Goal: Task Accomplishment & Management: Complete application form

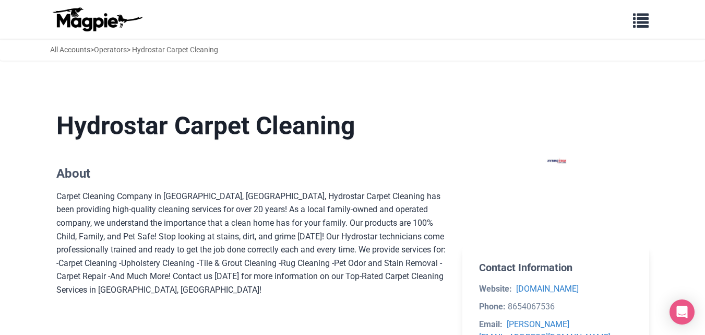
click at [558, 165] on img at bounding box center [556, 161] width 100 height 100
click at [642, 29] on button "button" at bounding box center [640, 19] width 29 height 24
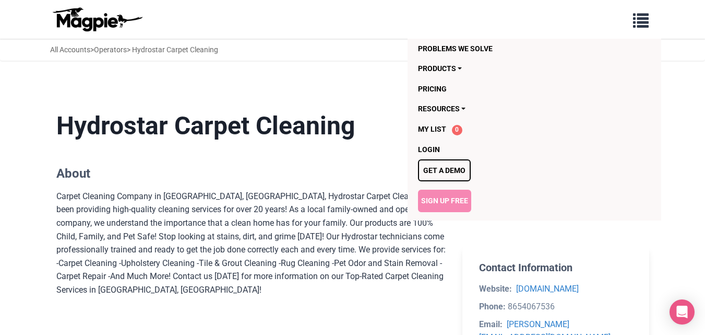
click at [454, 203] on link "Sign Up Free" at bounding box center [444, 200] width 53 height 22
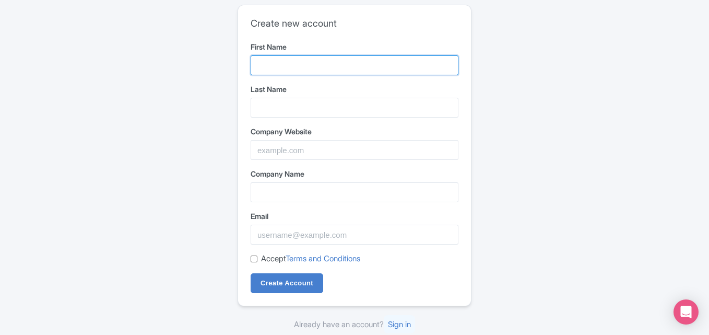
click at [303, 60] on input "First Name" at bounding box center [355, 65] width 208 height 20
paste input "ASAP Garage Door Service"
drag, startPoint x: 338, startPoint y: 73, endPoint x: 370, endPoint y: 73, distance: 31.8
click at [370, 73] on input "ASAP Garage Door Service" at bounding box center [355, 65] width 208 height 20
type input "ASAP Garage"
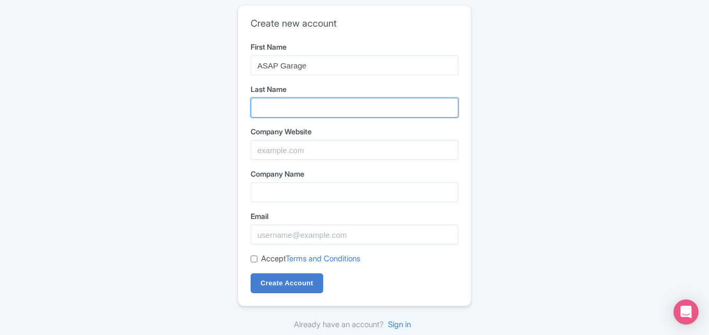
click at [282, 113] on input "Last Name" at bounding box center [355, 108] width 208 height 20
paste input "Door Service"
type input "Door Service"
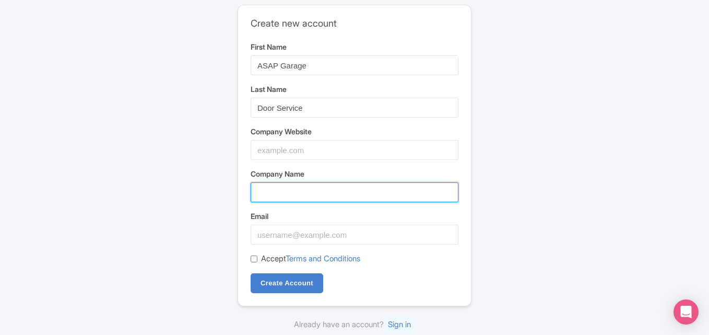
click at [301, 198] on input "Company Name" at bounding box center [355, 192] width 208 height 20
paste input "ASAP Garage Door Service"
type input "ASAP Garage Door Service"
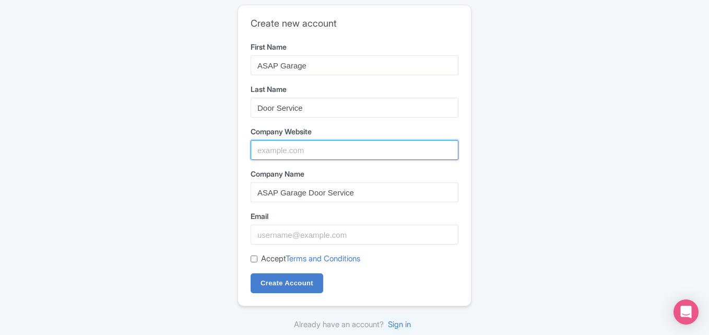
click at [295, 154] on input "Company Website" at bounding box center [355, 150] width 208 height 20
paste input "https://maps.app.goo.gl/NgPrXDyUw6ULuqF49"
type input "https://maps.app.goo.gl/NgPrXDyUw6ULuqF49"
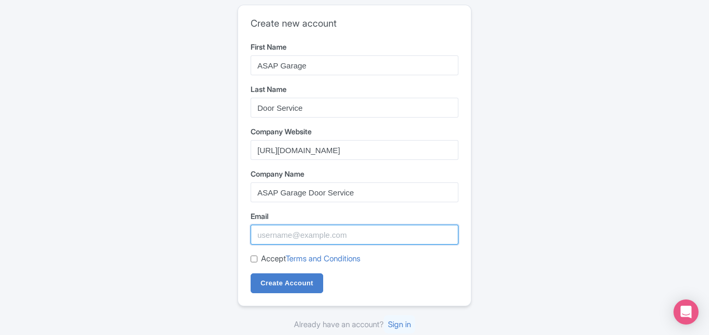
click at [292, 225] on input "Email" at bounding box center [355, 234] width 208 height 20
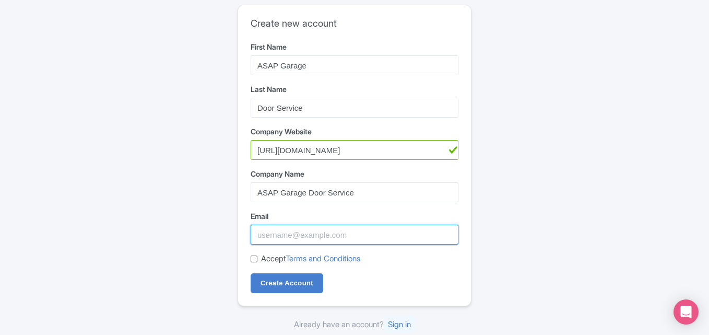
paste input "asap.garage@bluemedia-maps.com"
type input "asap.garage@bluemedia-maps.com"
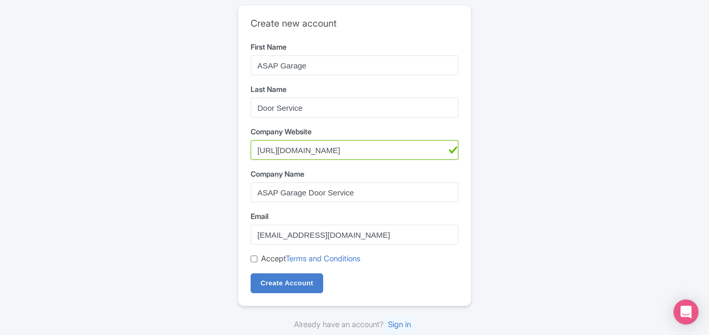
click at [257, 259] on input "Accept Terms and Conditions" at bounding box center [254, 258] width 7 height 7
checkbox input "true"
click at [285, 285] on input "Create Account" at bounding box center [287, 283] width 73 height 20
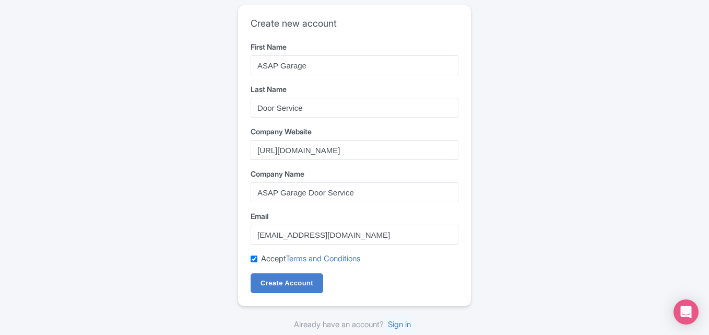
click at [252, 258] on input "Accept Terms and Conditions" at bounding box center [254, 258] width 7 height 7
click at [283, 285] on input "Create Account" at bounding box center [287, 283] width 73 height 20
click at [252, 257] on input "Accept Terms and Conditions" at bounding box center [254, 258] width 7 height 7
checkbox input "true"
click at [285, 282] on input "Create Account" at bounding box center [287, 283] width 73 height 20
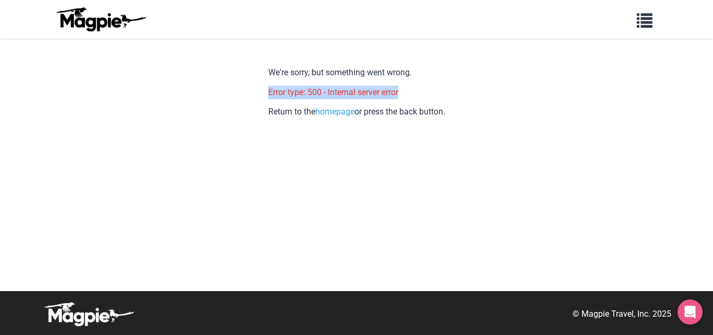
click at [482, 98] on body "Problems we solve Products Content Management and Distribution Magpie for Resel…" at bounding box center [356, 167] width 713 height 335
click at [485, 98] on body "Problems we solve Products Content Management and Distribution Magpie for Resel…" at bounding box center [356, 167] width 713 height 335
click at [341, 113] on link "homepage" at bounding box center [334, 111] width 39 height 10
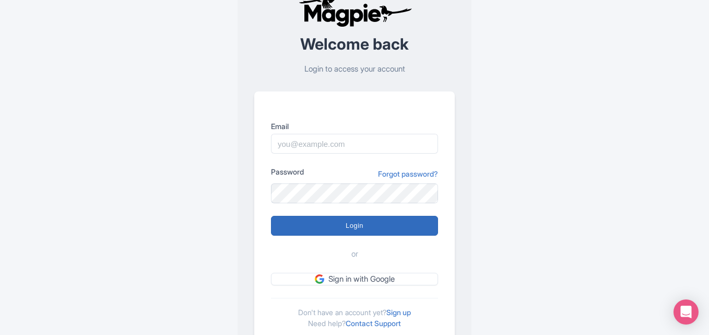
scroll to position [73, 0]
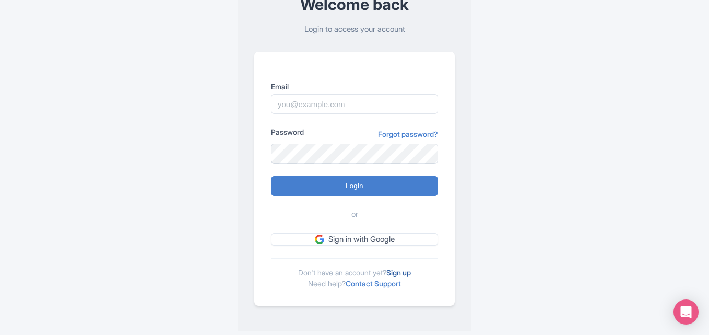
click at [411, 271] on link "Sign up" at bounding box center [398, 272] width 25 height 9
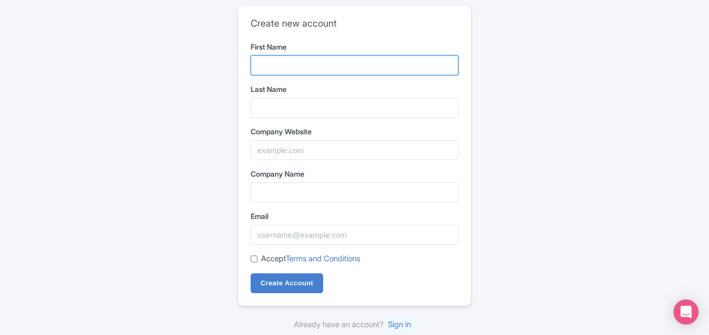
click at [285, 71] on input "First Name" at bounding box center [355, 65] width 208 height 20
paste input "ASAP Garage Door Service"
drag, startPoint x: 308, startPoint y: 65, endPoint x: 413, endPoint y: 64, distance: 104.4
click at [413, 65] on input "ASAP Garage Door Service" at bounding box center [355, 65] width 208 height 20
type input "ASAP Garage"
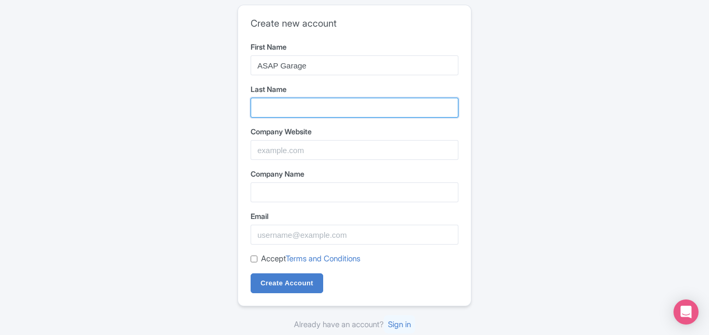
click at [292, 107] on input "Last Name" at bounding box center [355, 108] width 208 height 20
paste input "Door Service"
type input "Door Service"
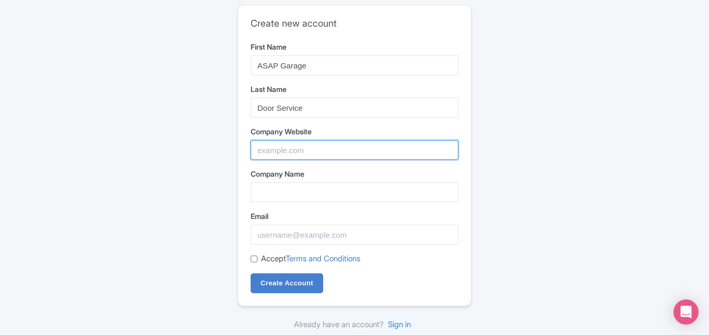
click at [269, 148] on input "Company Website" at bounding box center [355, 150] width 208 height 20
paste input "ASAP Garage Door Service"
type input "ASAP Garage Door Service"
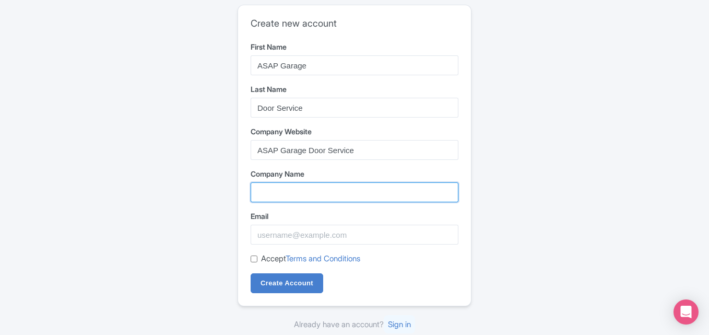
click at [256, 195] on input "Company Name" at bounding box center [355, 192] width 208 height 20
paste input "ASAP Garage Door Service"
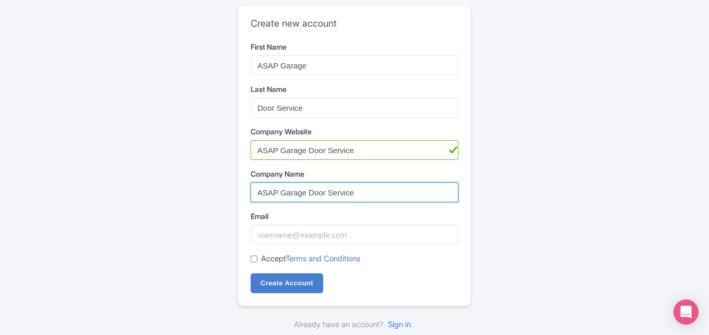
type input "ASAP Garage Door Service"
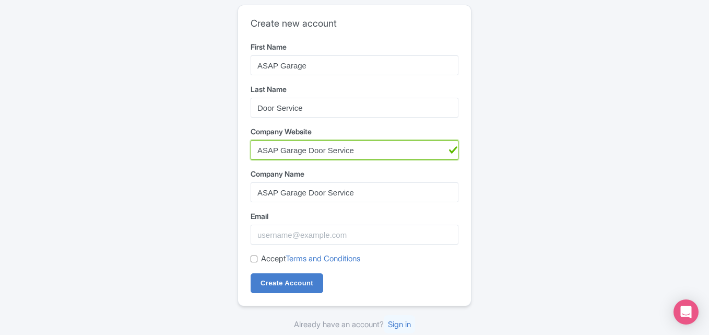
click at [313, 154] on input "ASAP Garage Door Service" at bounding box center [355, 150] width 208 height 20
click at [314, 156] on input "ASAP Garage Door Service" at bounding box center [355, 150] width 208 height 20
paste input "[URL][DOMAIN_NAME]"
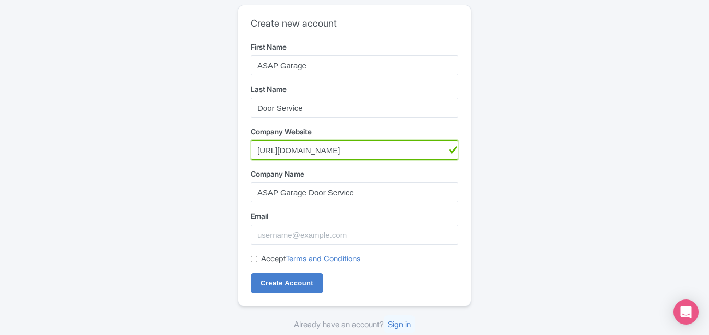
type input "[URL][DOMAIN_NAME]"
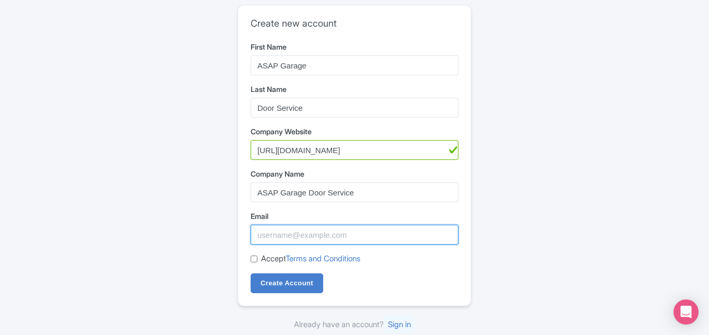
click at [305, 242] on input "Email" at bounding box center [355, 234] width 208 height 20
paste input "[EMAIL_ADDRESS][DOMAIN_NAME]"
type input "[EMAIL_ADDRESS][DOMAIN_NAME]"
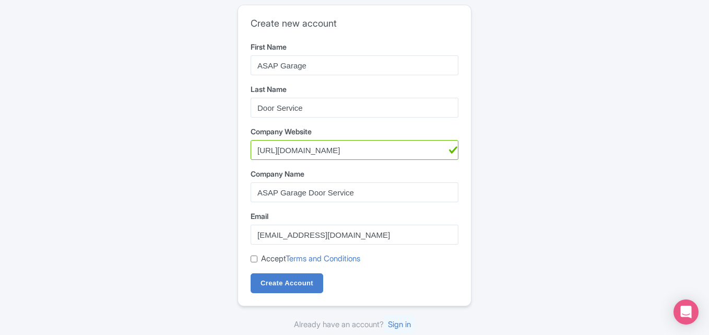
click at [253, 258] on input "Accept Terms and Conditions" at bounding box center [254, 258] width 7 height 7
checkbox input "true"
click at [277, 285] on input "Create Account" at bounding box center [287, 283] width 73 height 20
